Goal: Transaction & Acquisition: Purchase product/service

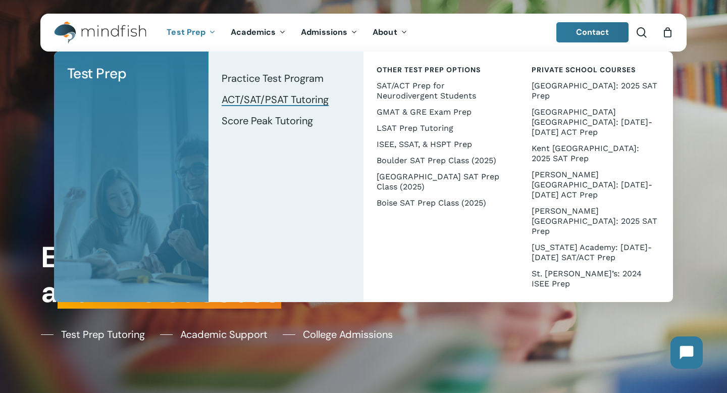
click at [261, 100] on span "ACT/SAT/PSAT Tutoring" at bounding box center [275, 99] width 107 height 13
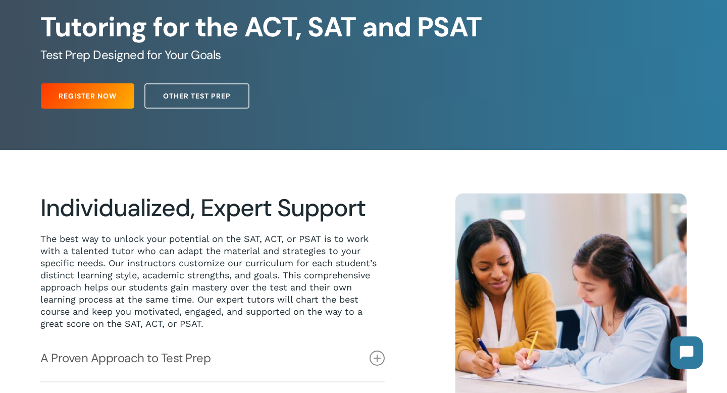
scroll to position [75, 0]
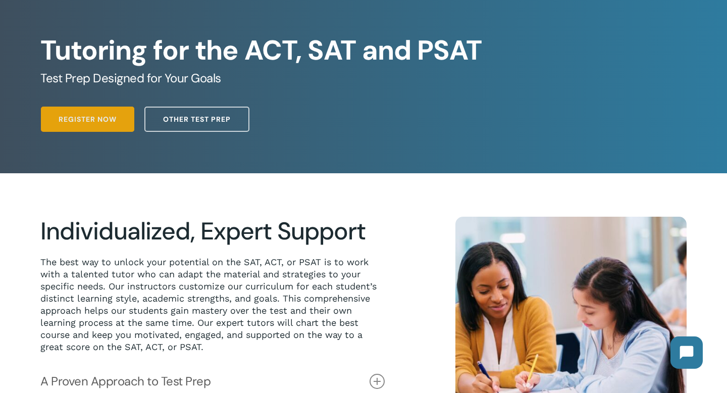
click at [102, 119] on span "Register Now" at bounding box center [88, 119] width 58 height 10
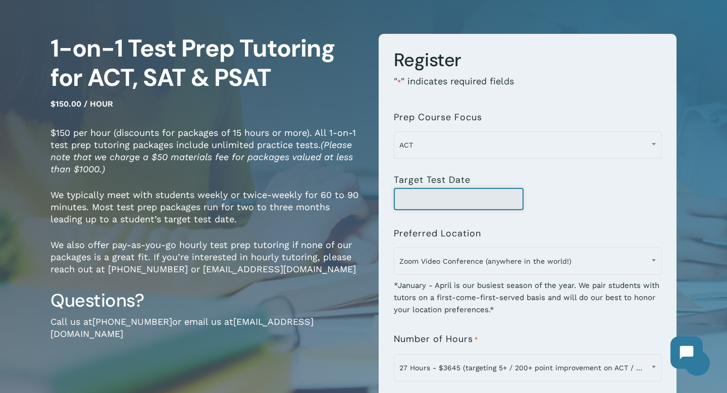
click at [472, 206] on input "Target Test Date" at bounding box center [459, 199] width 130 height 22
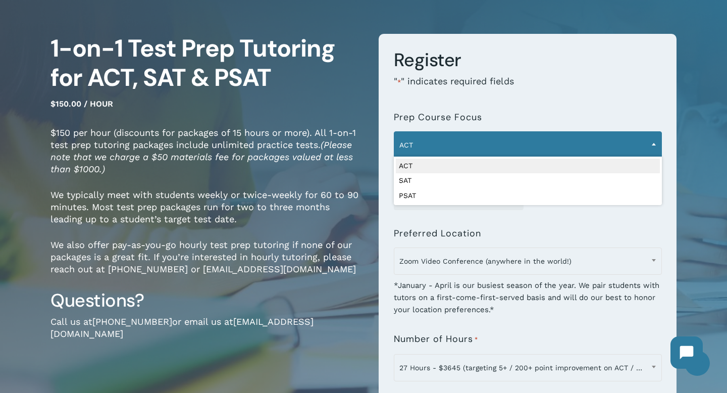
click at [448, 144] on span "ACT" at bounding box center [528, 144] width 267 height 21
select select "***"
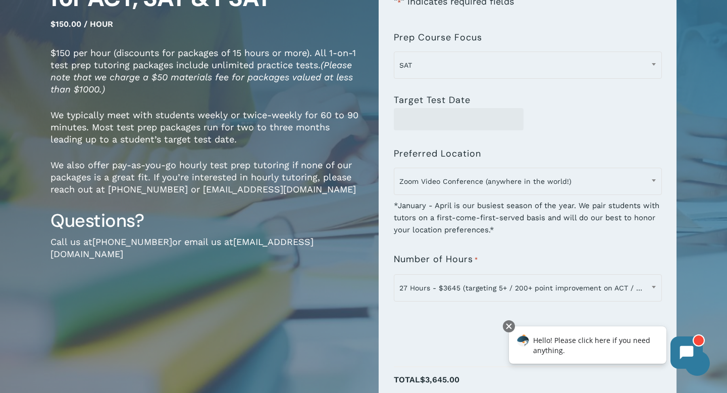
scroll to position [153, 0]
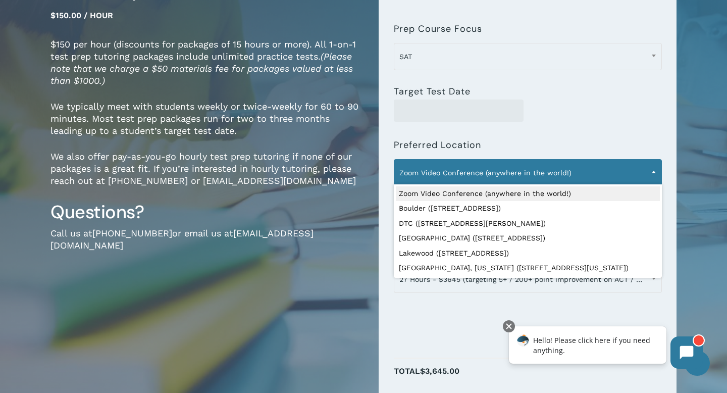
click at [487, 175] on span "Zoom Video Conference (anywhere in the world!)" at bounding box center [528, 172] width 267 height 21
select select "**********"
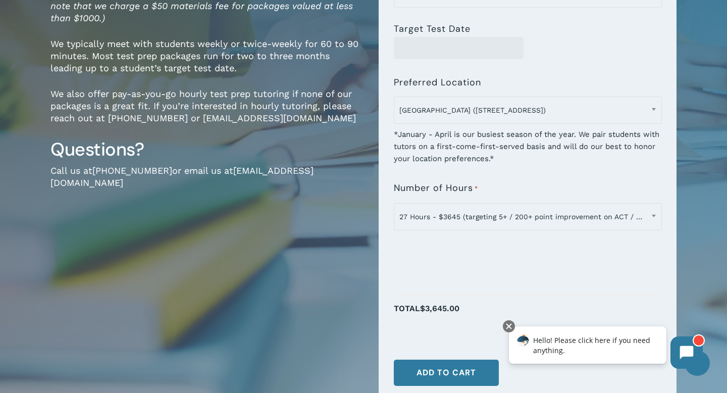
scroll to position [220, 0]
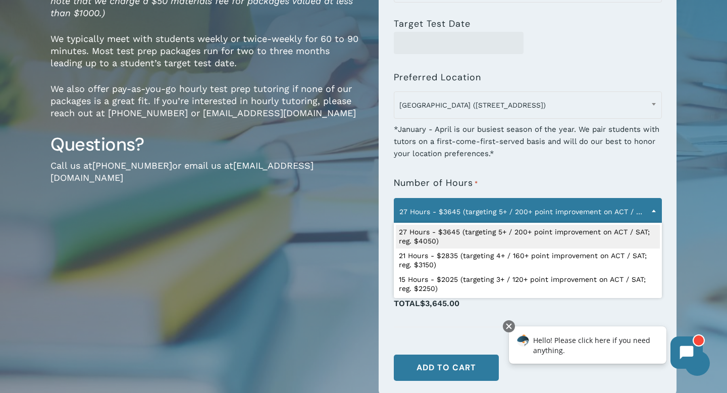
click at [477, 220] on span "27 Hours - $3645 (targeting 5+ / 200+ point improvement on ACT / SAT; reg. $405…" at bounding box center [528, 211] width 267 height 21
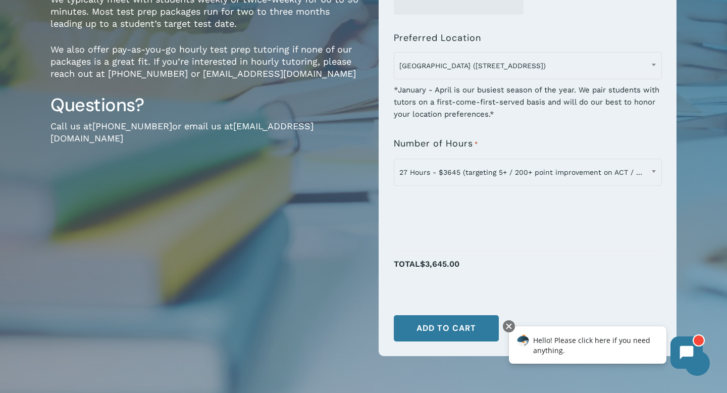
scroll to position [0, 0]
